Goal: Check status: Check status

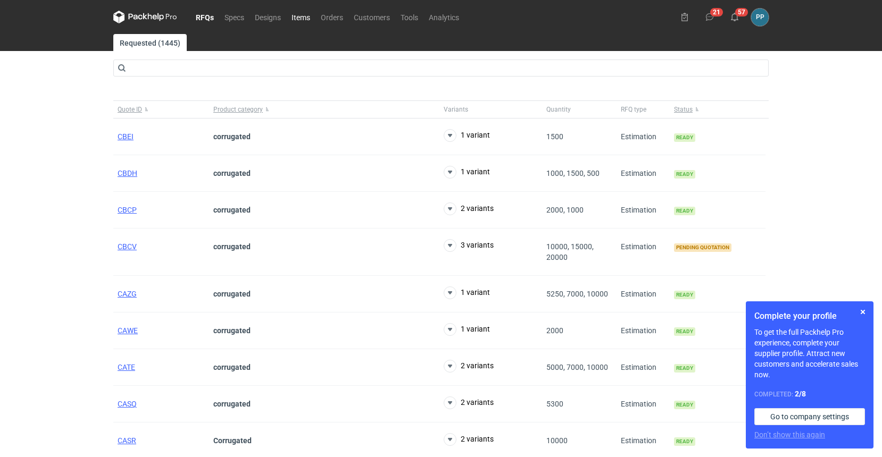
click at [301, 16] on link "Items" at bounding box center [300, 17] width 29 height 13
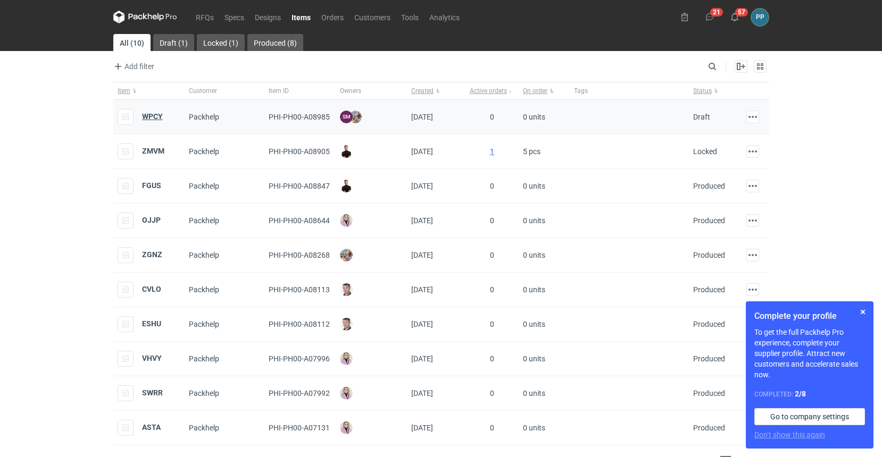
click at [159, 117] on strong "WPCY" at bounding box center [152, 116] width 21 height 9
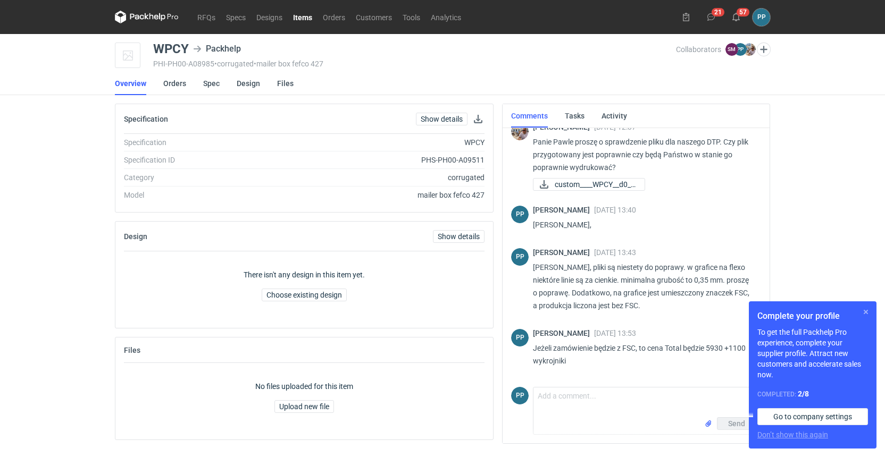
click at [866, 312] on button "button" at bounding box center [866, 312] width 13 height 13
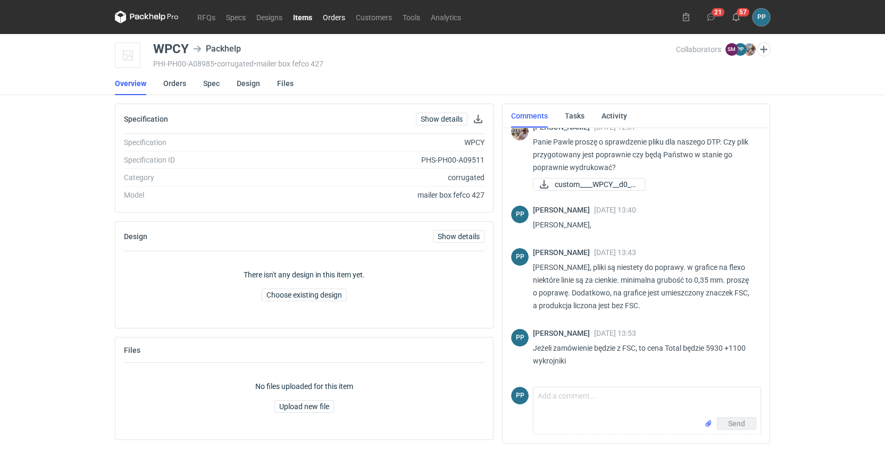
click at [332, 22] on link "Orders" at bounding box center [334, 17] width 33 height 13
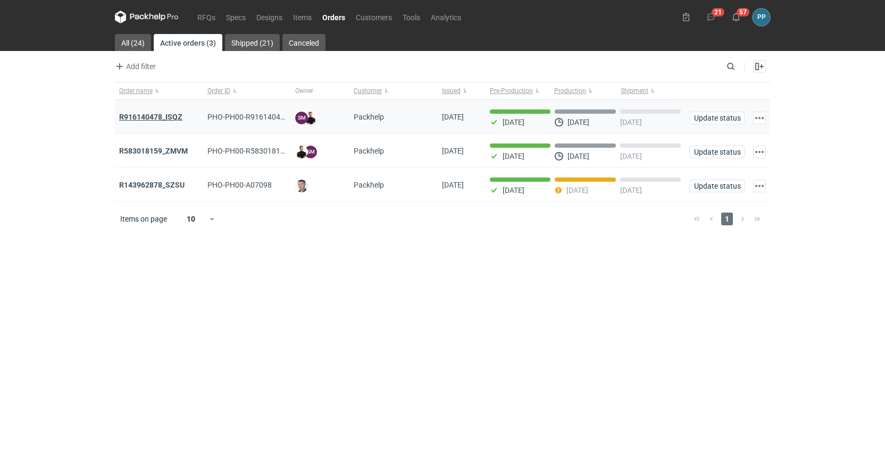
click at [140, 118] on strong "R916140478_ISQZ" at bounding box center [150, 117] width 63 height 9
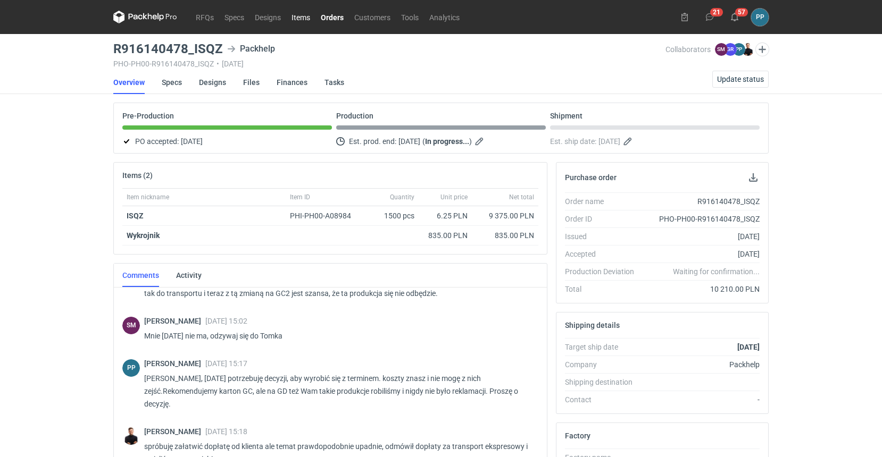
scroll to position [3, 0]
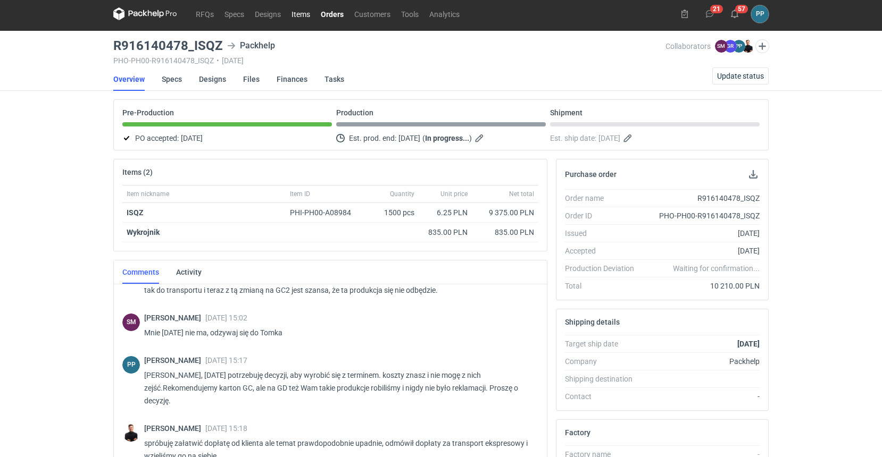
click at [297, 18] on link "Items" at bounding box center [300, 13] width 29 height 13
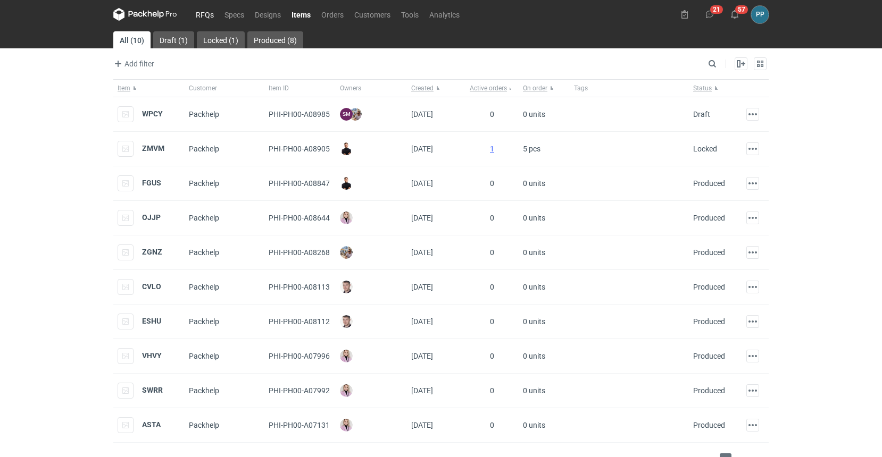
click at [205, 14] on link "RFQs" at bounding box center [204, 14] width 29 height 13
